Goal: Task Accomplishment & Management: Manage account settings

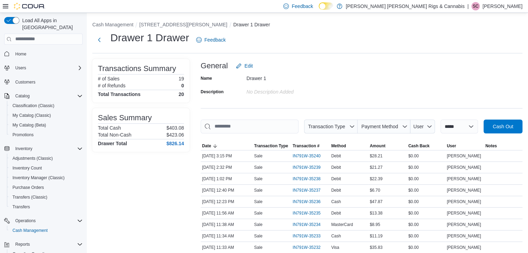
click at [500, 5] on p "[PERSON_NAME]" at bounding box center [502, 6] width 40 height 8
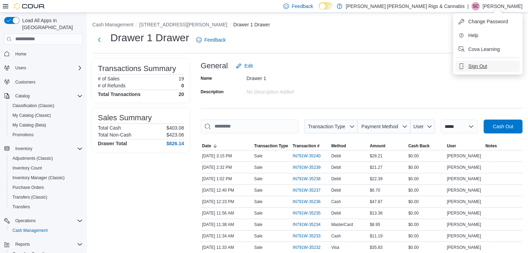
click at [481, 65] on span "Sign Out" at bounding box center [477, 66] width 19 height 7
